Goal: Task Accomplishment & Management: Manage account settings

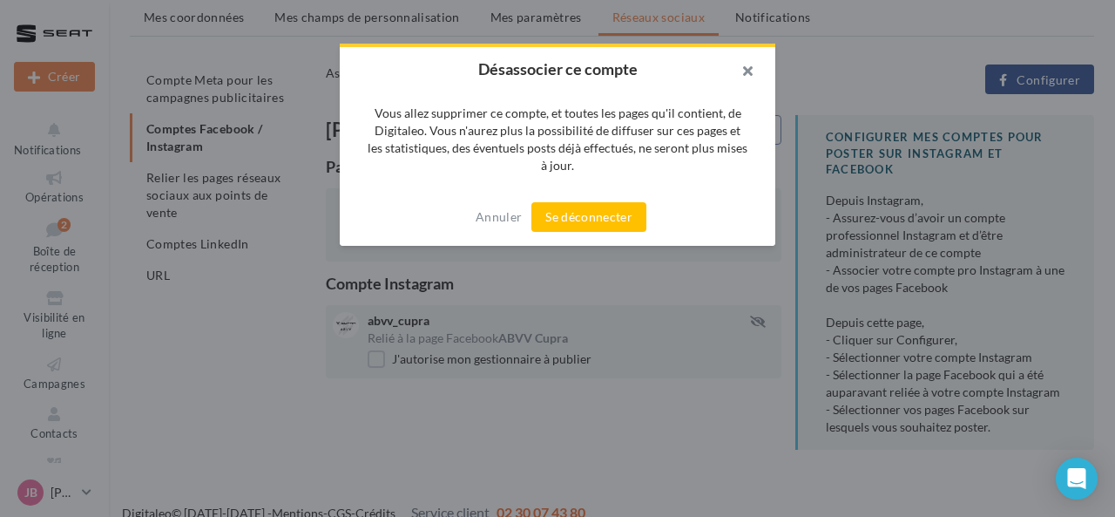
click at [742, 66] on button "button" at bounding box center [741, 73] width 70 height 52
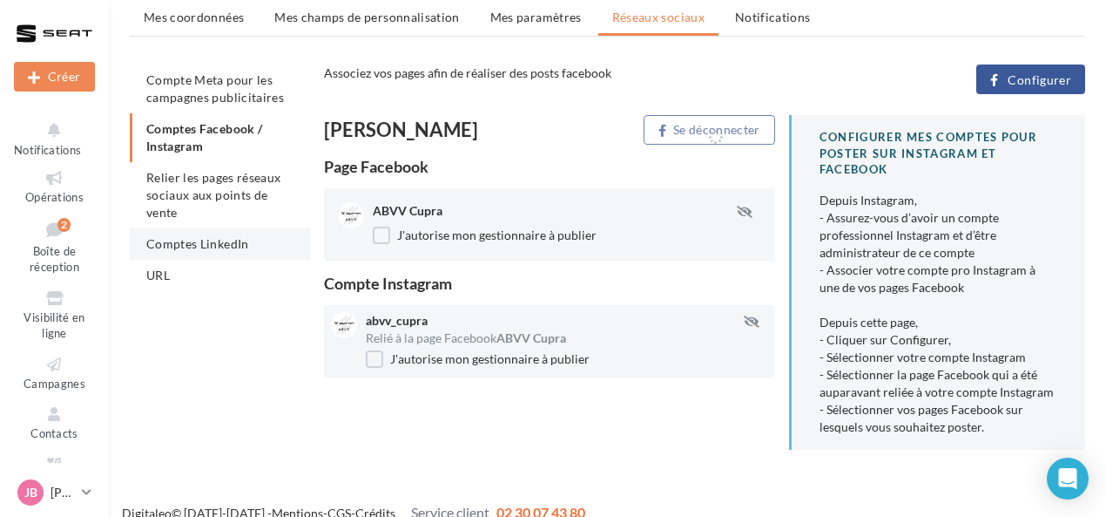
click at [204, 247] on span "Comptes LinkedIn" at bounding box center [197, 243] width 103 height 15
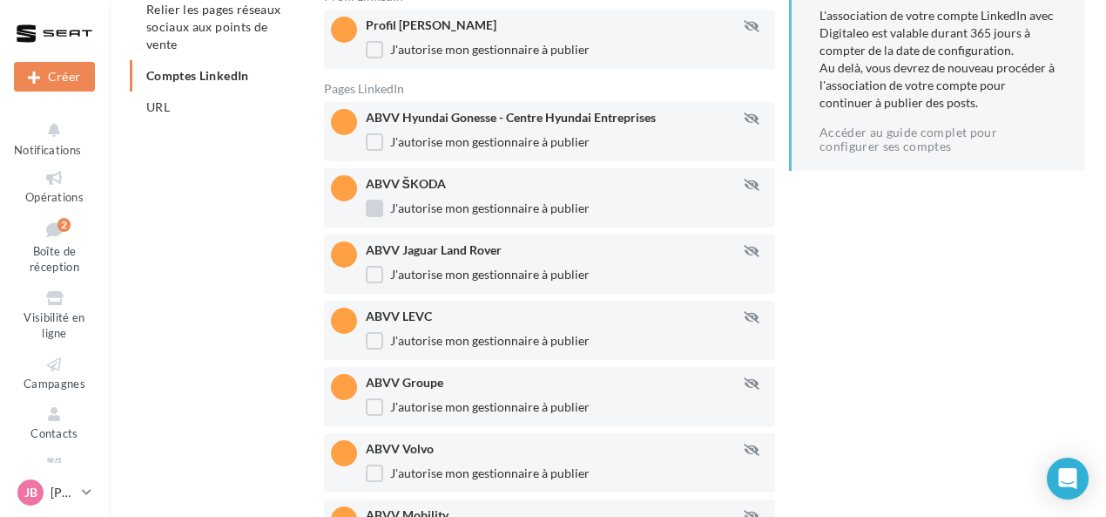
scroll to position [83, 0]
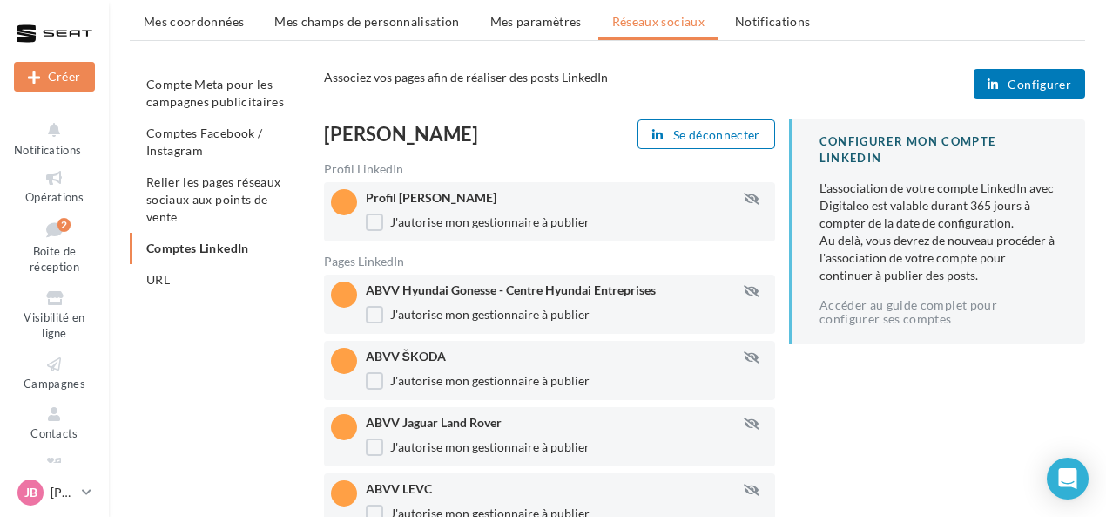
click at [226, 105] on span "Compte Meta pour les campagnes publicitaires" at bounding box center [215, 93] width 138 height 32
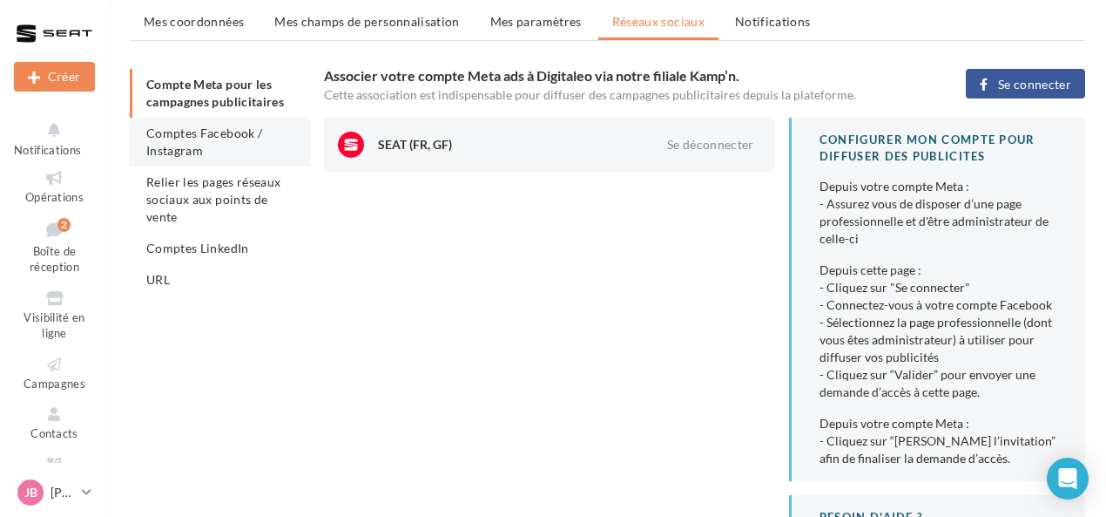
click at [225, 158] on li "Comptes Facebook / Instagram" at bounding box center [220, 142] width 180 height 49
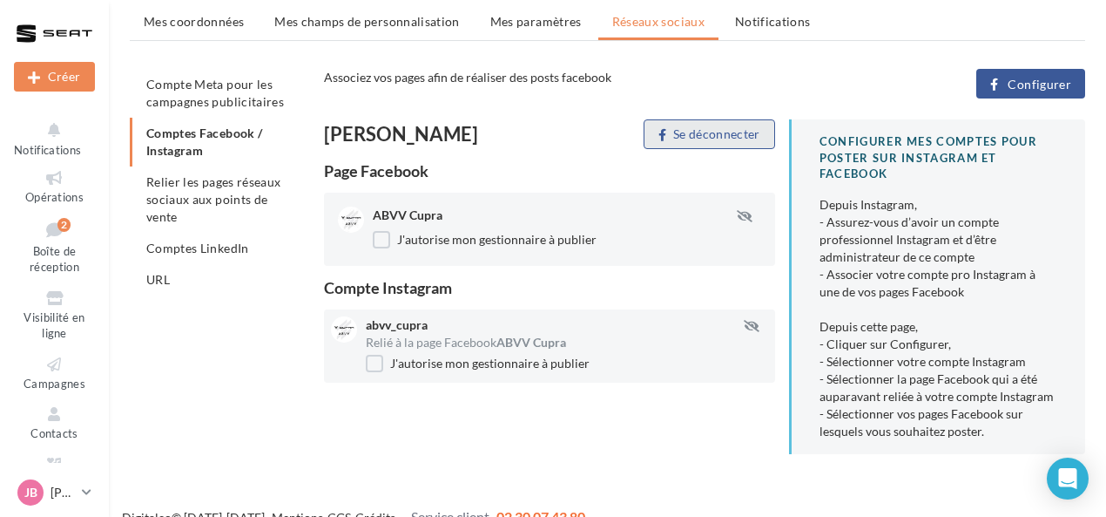
drag, startPoint x: 721, startPoint y: 141, endPoint x: 739, endPoint y: 177, distance: 39.7
click at [734, 168] on div "[PERSON_NAME] Se déconnecter Page Facebook ABVV Cupra J'autorise mon gestionnai…" at bounding box center [549, 250] width 451 height 263
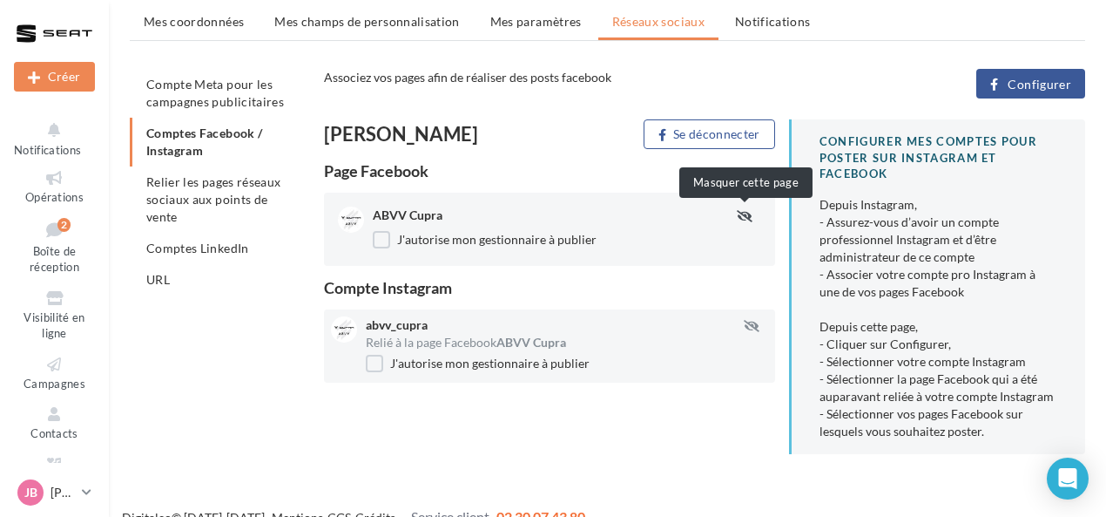
click at [737, 214] on icon "button" at bounding box center [745, 216] width 16 height 12
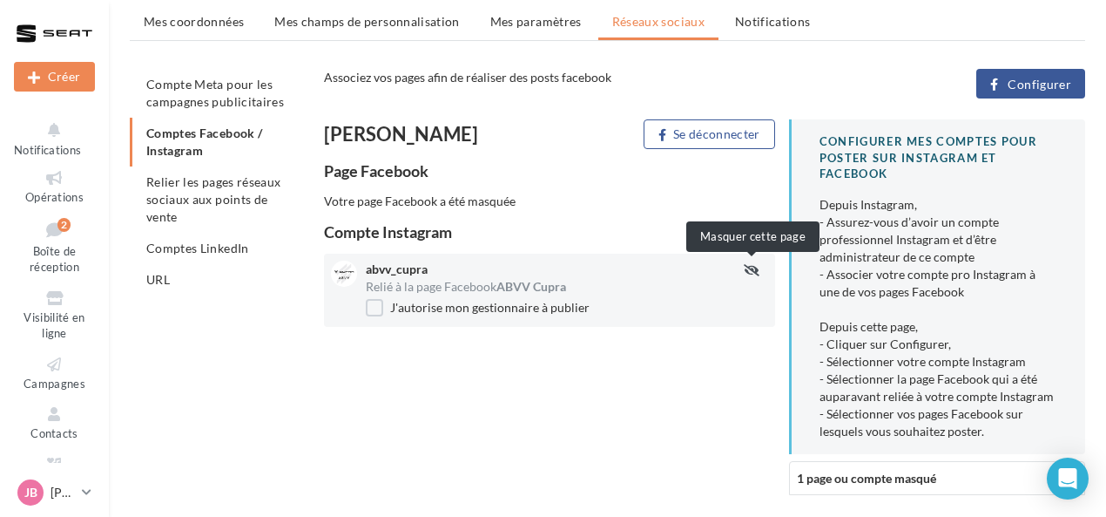
click at [757, 273] on icon "button" at bounding box center [752, 270] width 16 height 12
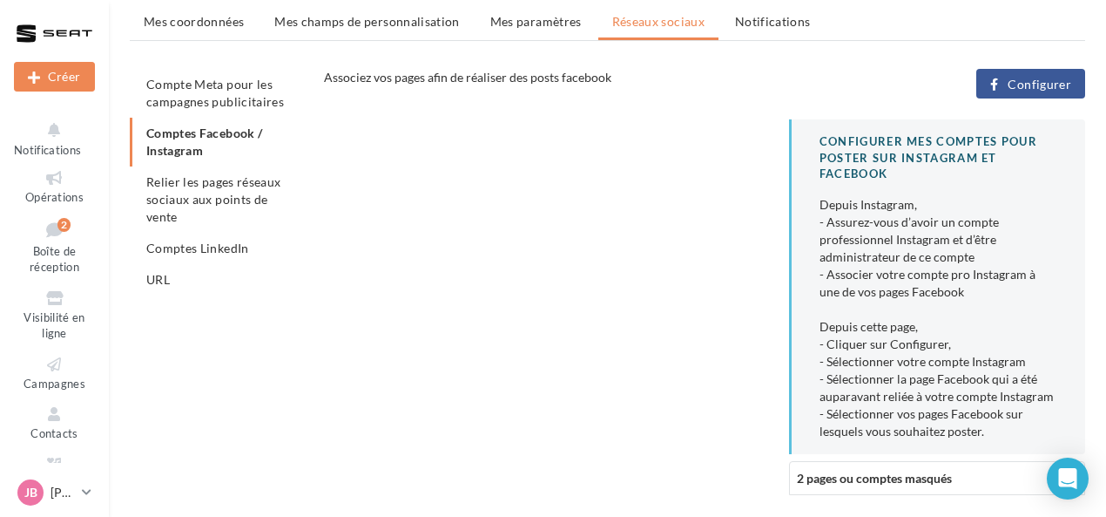
click at [1029, 86] on span "Configurer" at bounding box center [1040, 85] width 64 height 14
